Goal: Transaction & Acquisition: Purchase product/service

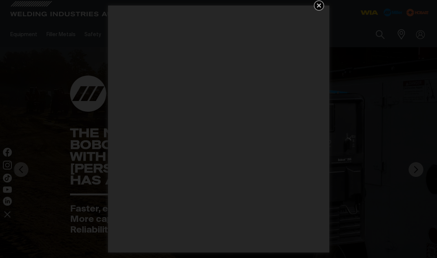
click at [319, 5] on icon "Get 5 WIA Welding Guides Free!" at bounding box center [319, 5] width 4 height 4
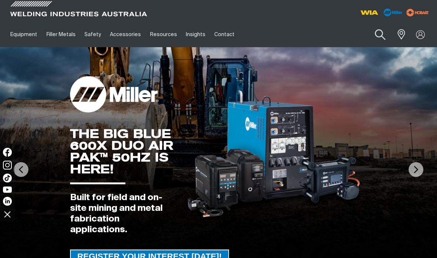
click at [379, 32] on button "Search products" at bounding box center [381, 34] width 30 height 21
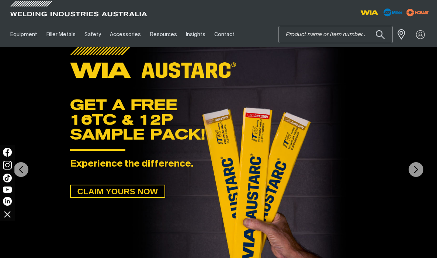
click at [285, 34] on input "Search" at bounding box center [336, 34] width 114 height 17
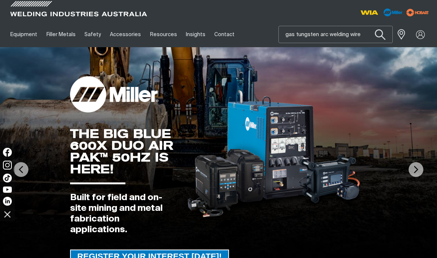
type input "gas tungsten arc welding wire"
click at [379, 31] on button "Search products" at bounding box center [381, 34] width 30 height 21
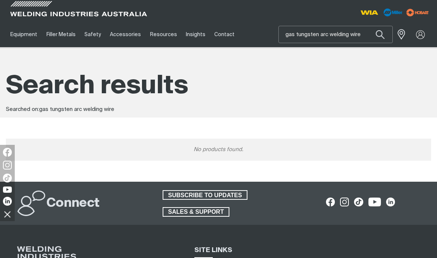
drag, startPoint x: 286, startPoint y: 37, endPoint x: 364, endPoint y: 38, distance: 78.6
click at [364, 38] on input "gas tungsten arc welding wire" at bounding box center [336, 34] width 114 height 17
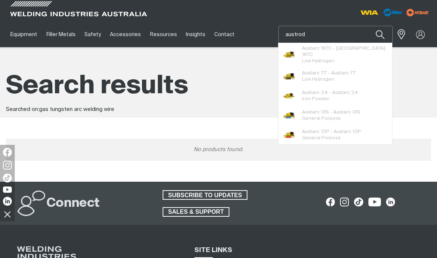
type input "austrod"
click at [380, 34] on button "Search products" at bounding box center [380, 34] width 25 height 17
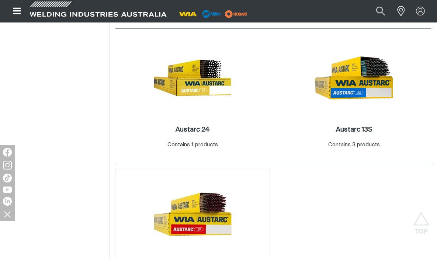
scroll to position [253, 0]
click at [187, 111] on img at bounding box center [192, 77] width 79 height 79
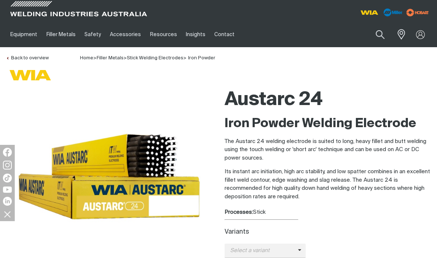
click at [3, 30] on div "Equipment Stick Welders TIG Welders MIG Welders Multi-Process Welders Engine Dr…" at bounding box center [218, 34] width 437 height 25
click at [380, 32] on button "Search products" at bounding box center [381, 34] width 30 height 21
click at [308, 35] on input "Search" at bounding box center [336, 34] width 114 height 17
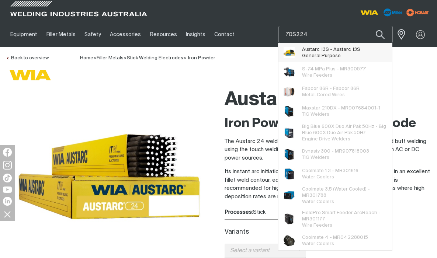
type input "70S224"
click at [345, 49] on span "Austarc 13S - Austarc 13S" at bounding box center [331, 49] width 58 height 6
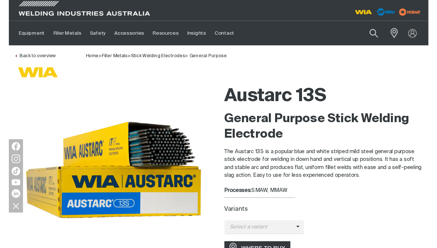
scroll to position [0, 0]
